Goal: Find specific page/section: Find specific page/section

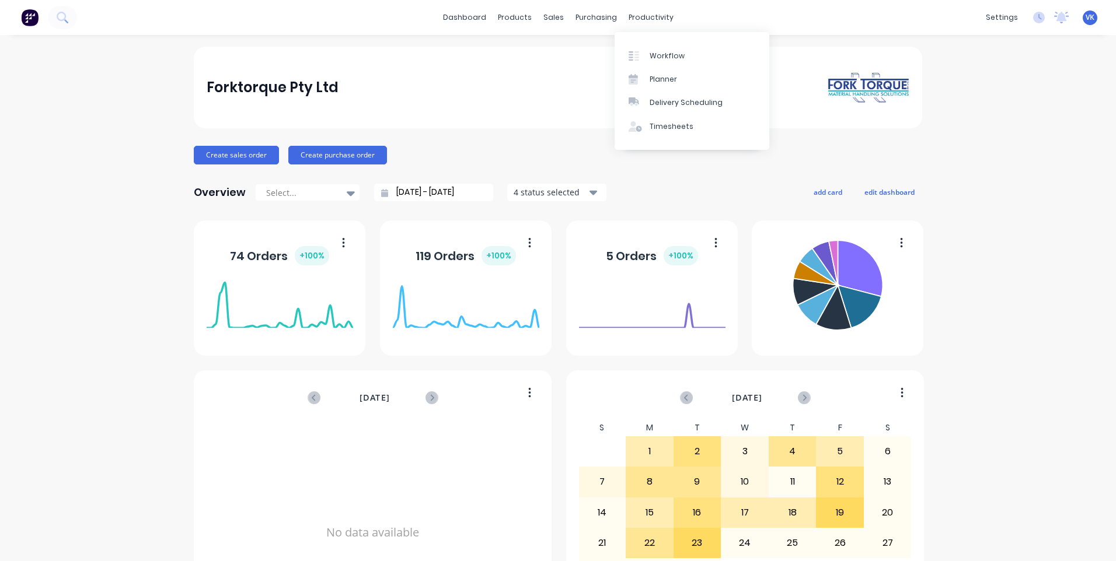
click at [657, 60] on div "Workflow" at bounding box center [666, 56] width 35 height 11
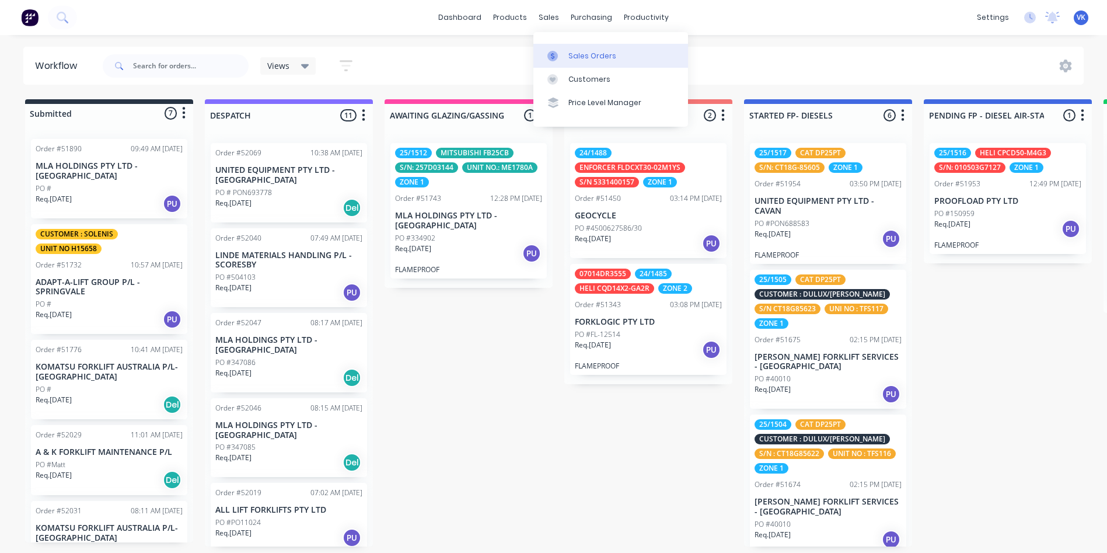
drag, startPoint x: 566, startPoint y: 54, endPoint x: 559, endPoint y: 53, distance: 7.1
click at [567, 54] on link "Sales Orders" at bounding box center [610, 55] width 155 height 23
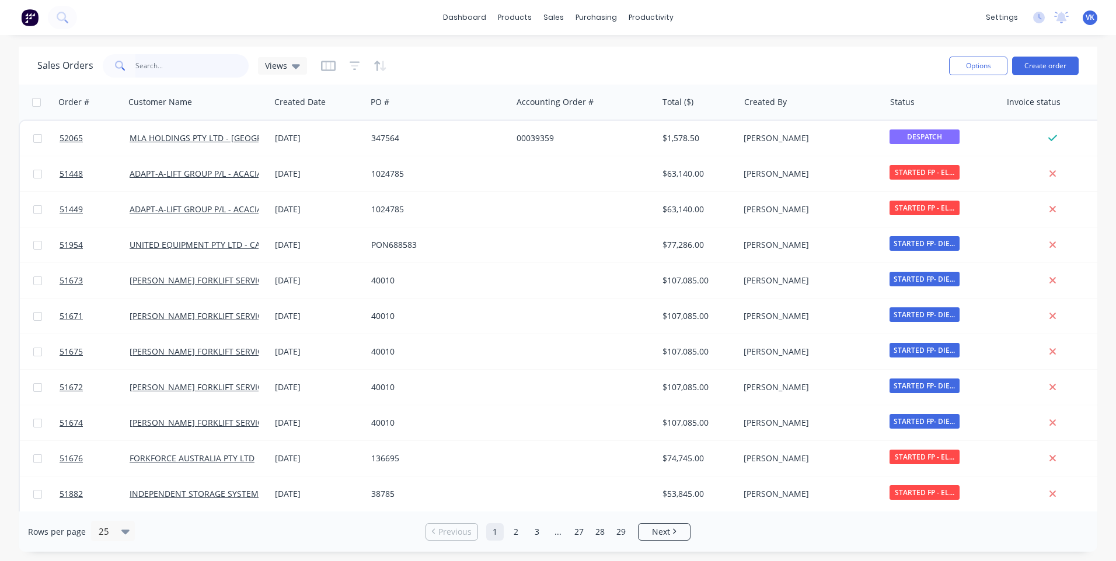
click at [180, 71] on input "text" at bounding box center [192, 65] width 114 height 23
click at [658, 58] on div "Workflow" at bounding box center [670, 56] width 35 height 11
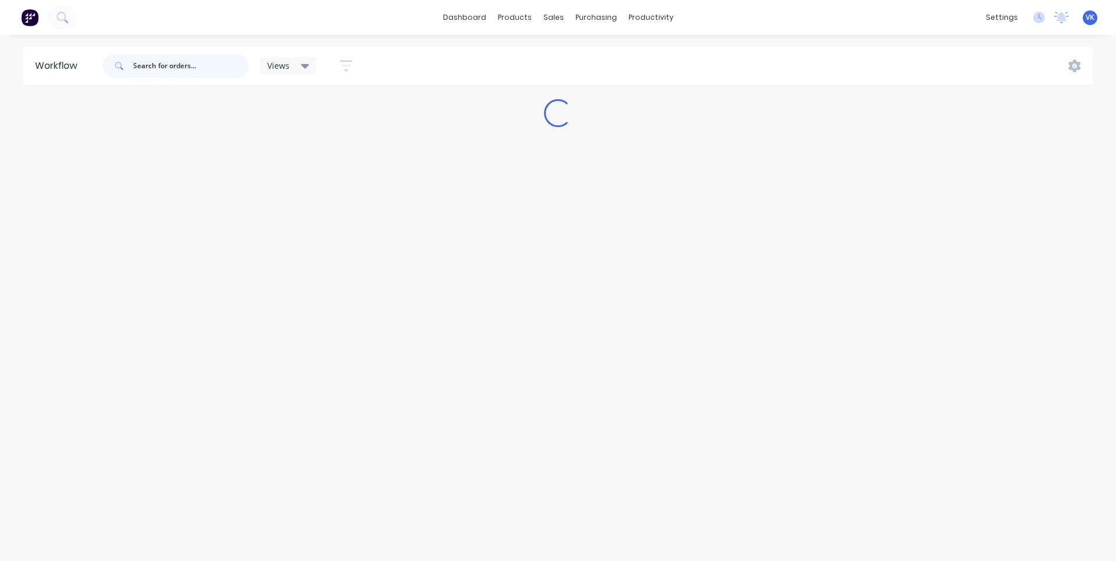
click at [171, 65] on input "text" at bounding box center [191, 65] width 116 height 23
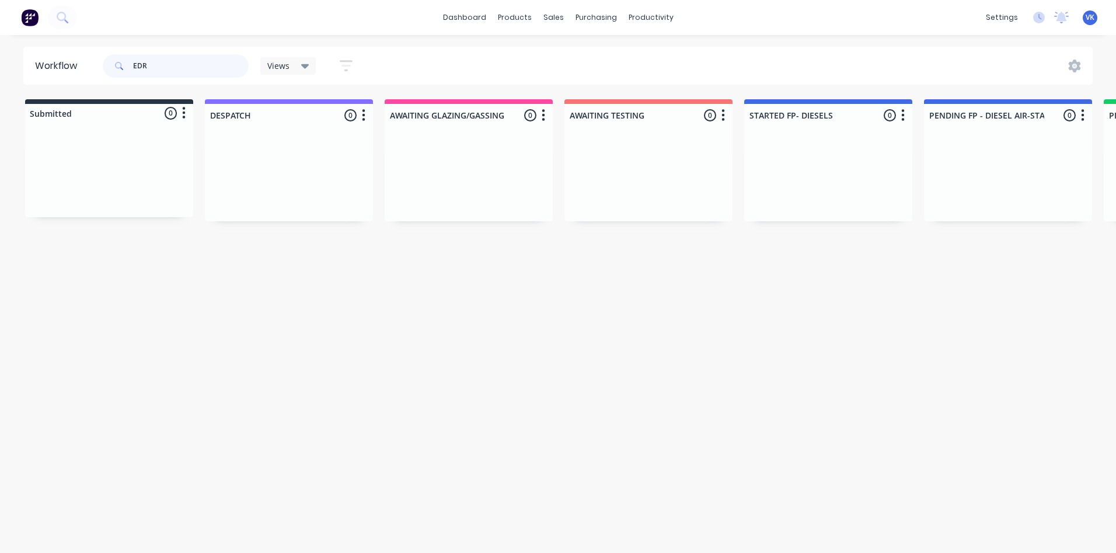
type input "EDR"
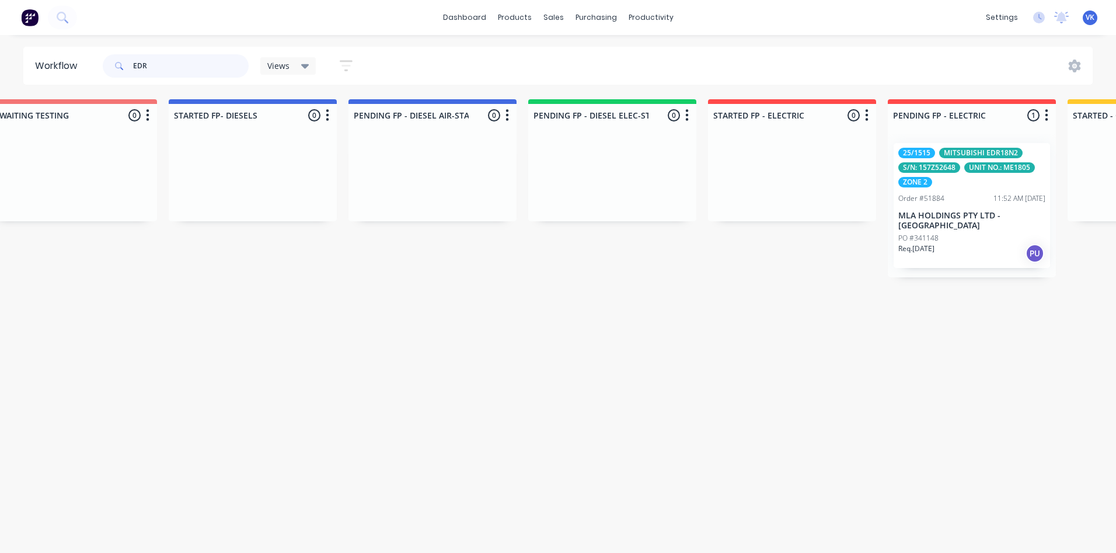
scroll to position [0, 620]
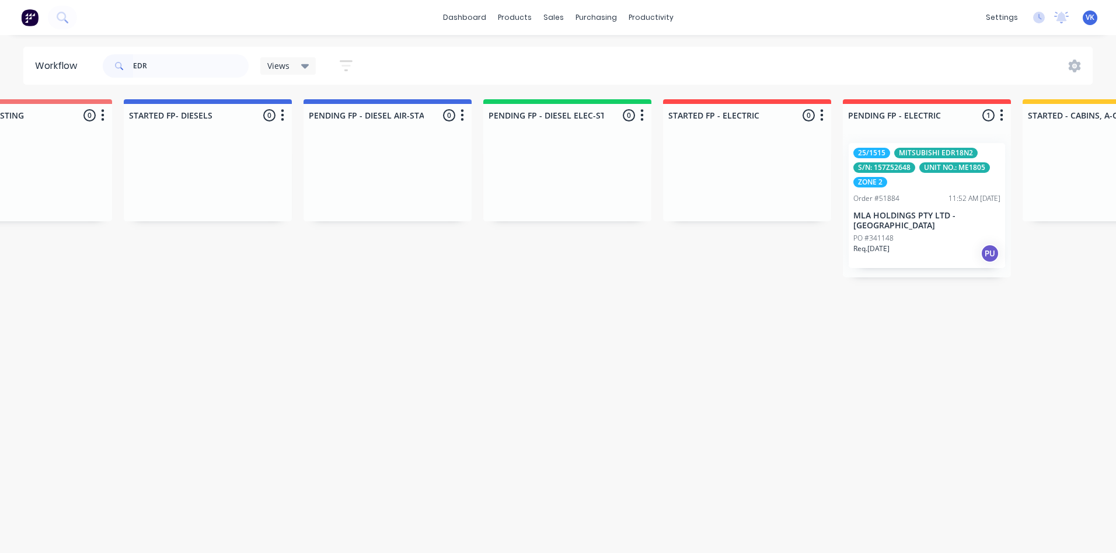
click at [890, 224] on p "MLA HOLDINGS PTY LTD - [GEOGRAPHIC_DATA]" at bounding box center [926, 221] width 147 height 20
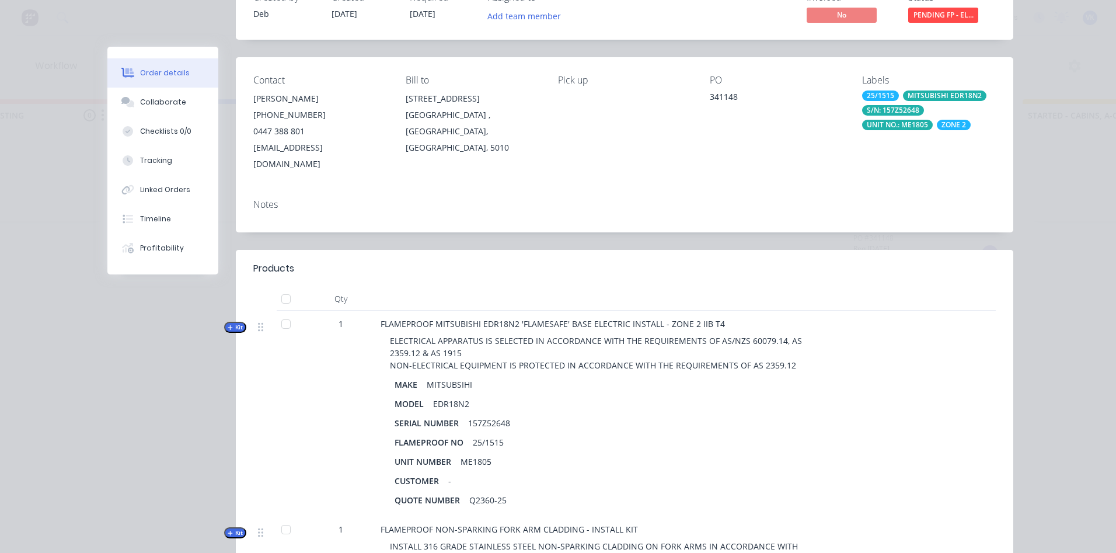
scroll to position [102, 0]
